Goal: Task Accomplishment & Management: Use online tool/utility

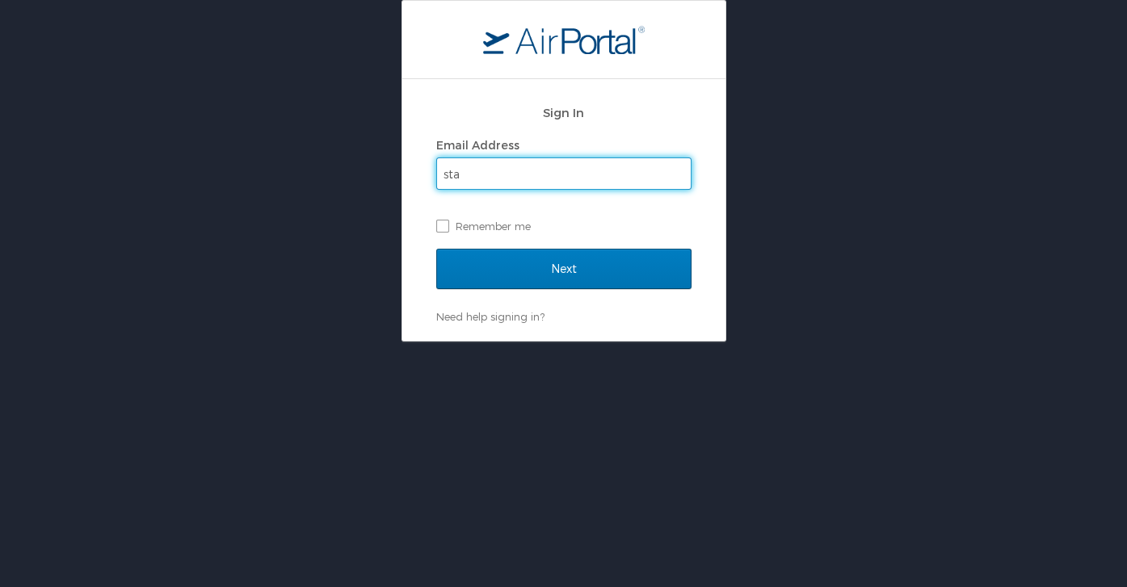
type input "stan.wu@usskiandsnowboard.org"
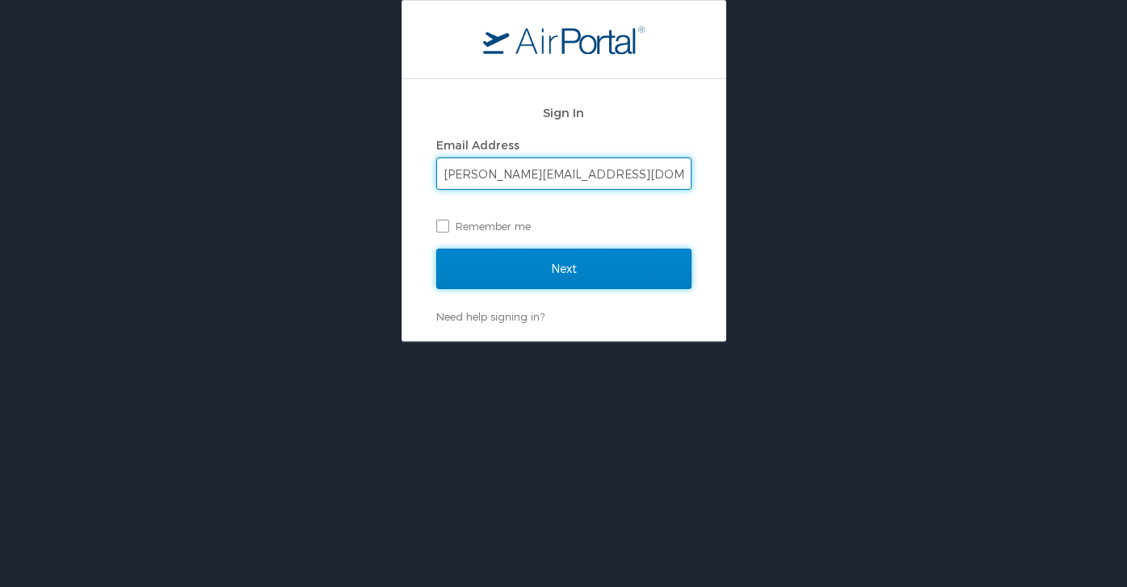
click at [575, 271] on input "Next" at bounding box center [563, 269] width 255 height 40
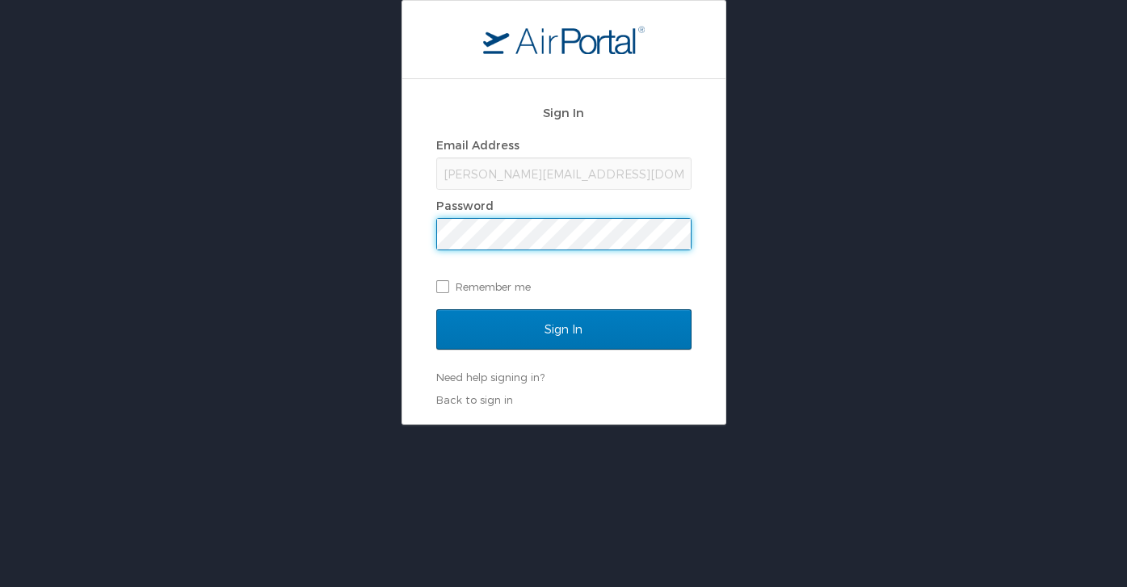
click at [436, 309] on input "Sign In" at bounding box center [563, 329] width 255 height 40
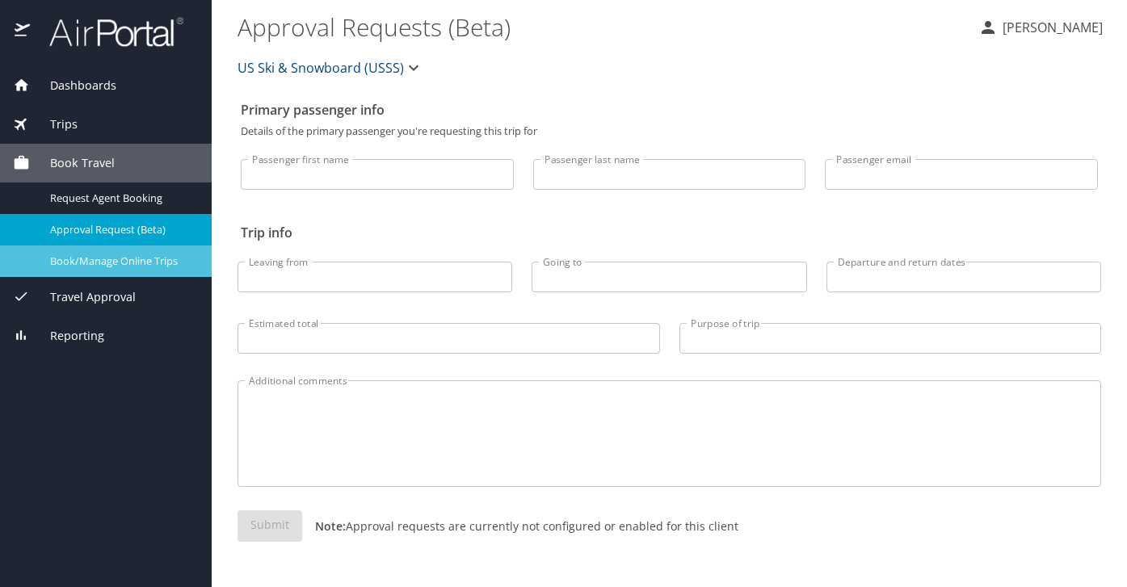
click at [112, 264] on span "Book/Manage Online Trips" at bounding box center [121, 261] width 142 height 15
